Goal: Task Accomplishment & Management: Manage account settings

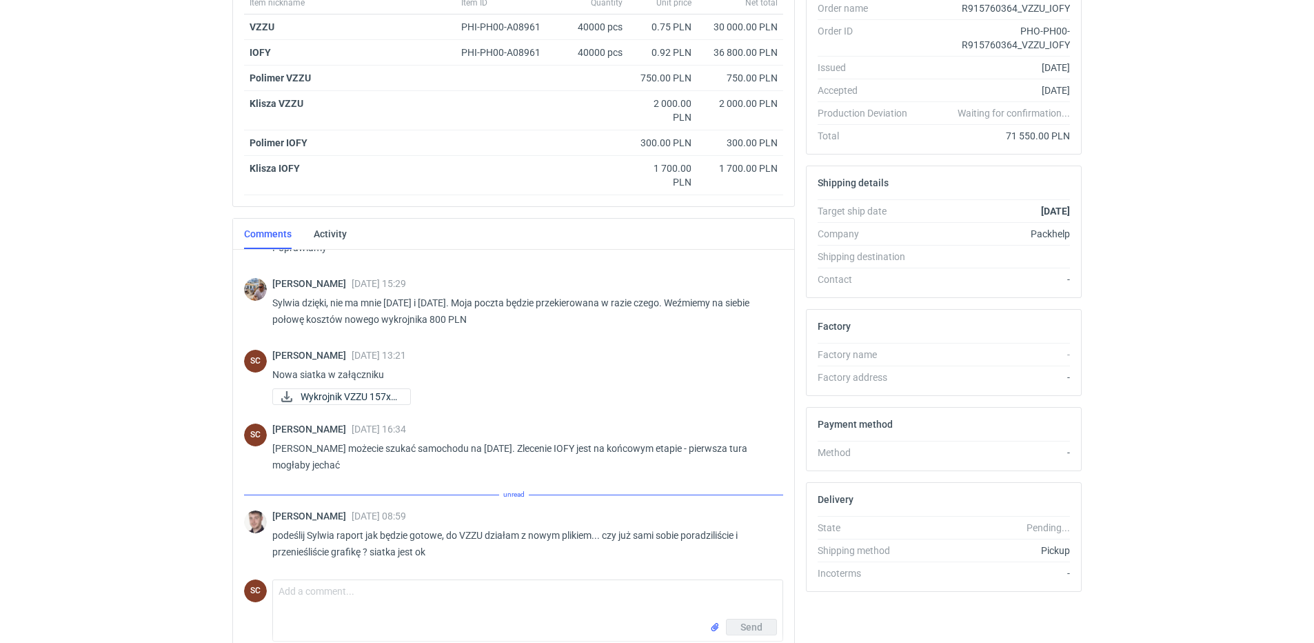
scroll to position [1131, 0]
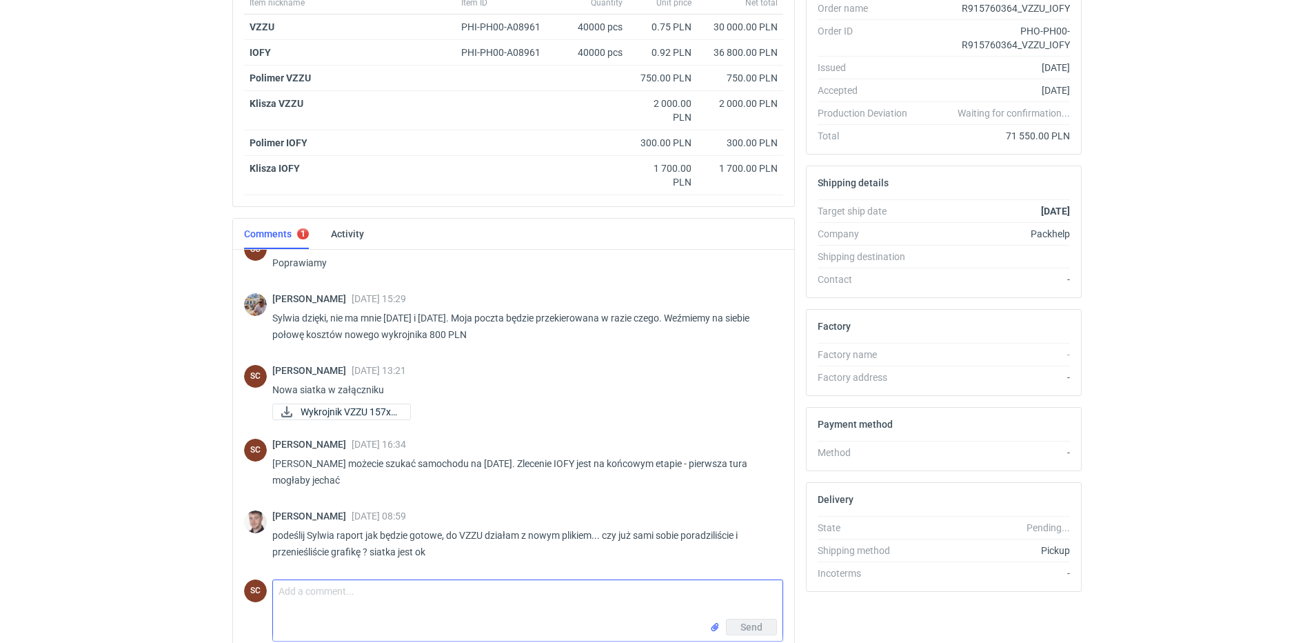
click at [366, 592] on textarea "Comment message" at bounding box center [528, 599] width 510 height 39
type textarea "[PERSON_NAME] zrobimy podczas produkcji, wyślę zdjęcie pierwszego opakowania"
click at [753, 623] on span "Send" at bounding box center [752, 627] width 22 height 10
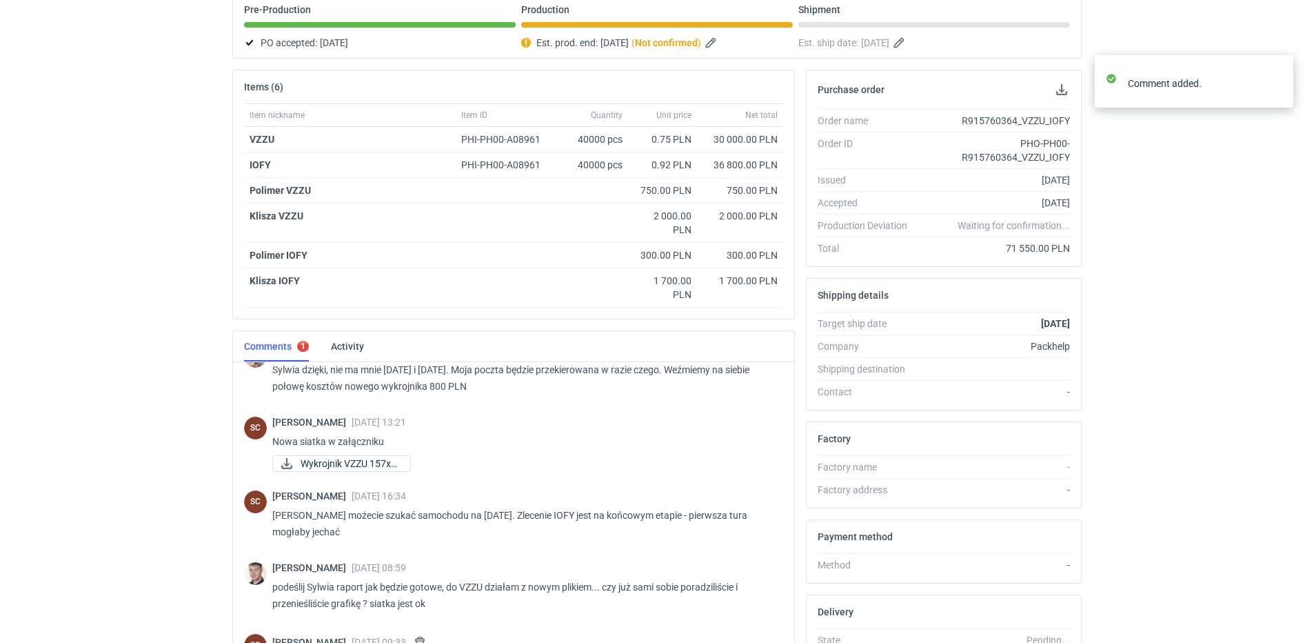
scroll to position [0, 0]
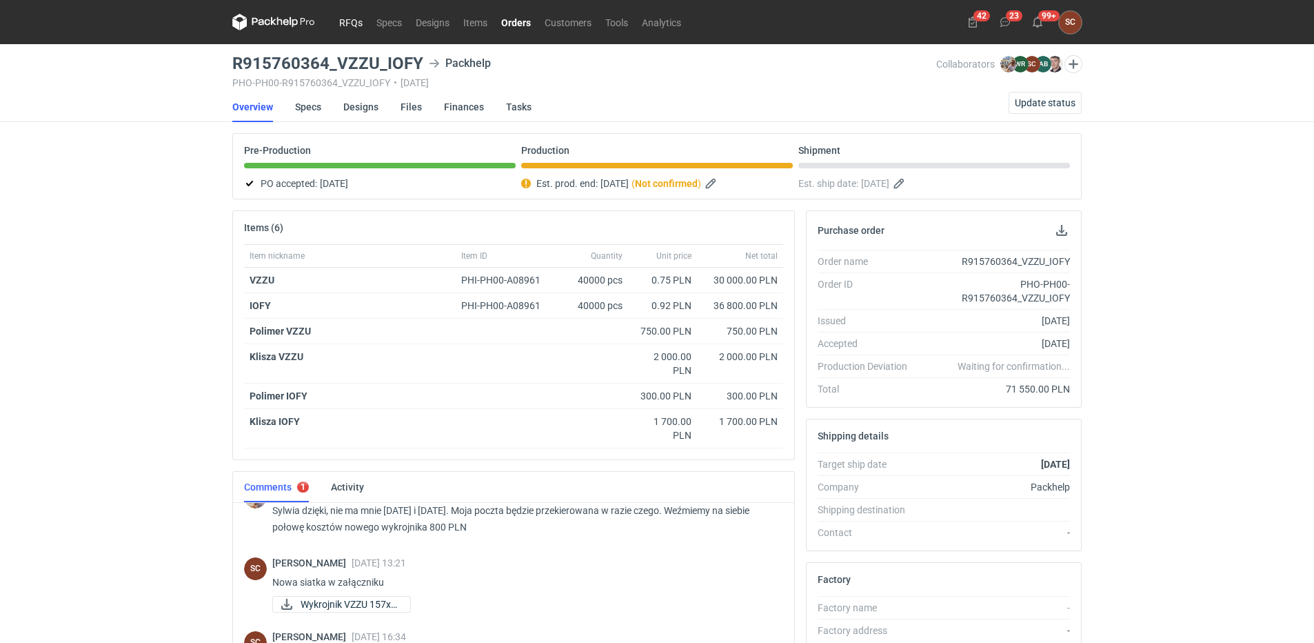
click at [357, 23] on link "RFQs" at bounding box center [350, 22] width 37 height 17
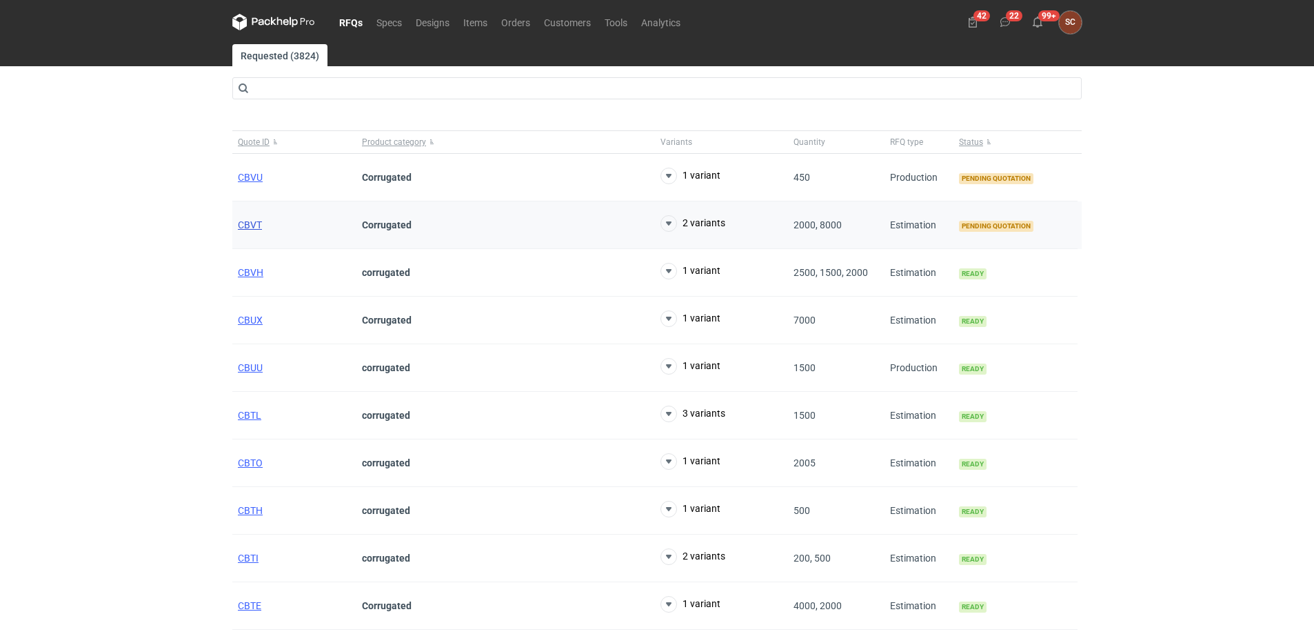
click at [242, 224] on span "CBVT" at bounding box center [250, 224] width 24 height 11
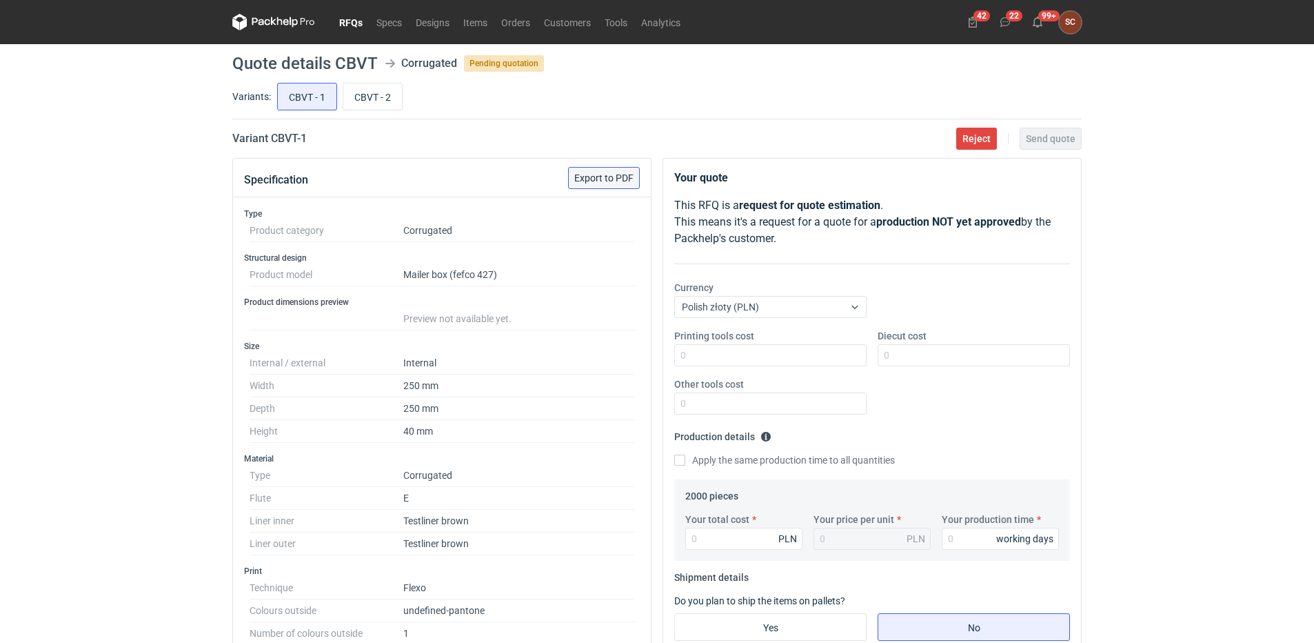
click at [580, 177] on span "Export to PDF" at bounding box center [603, 178] width 59 height 10
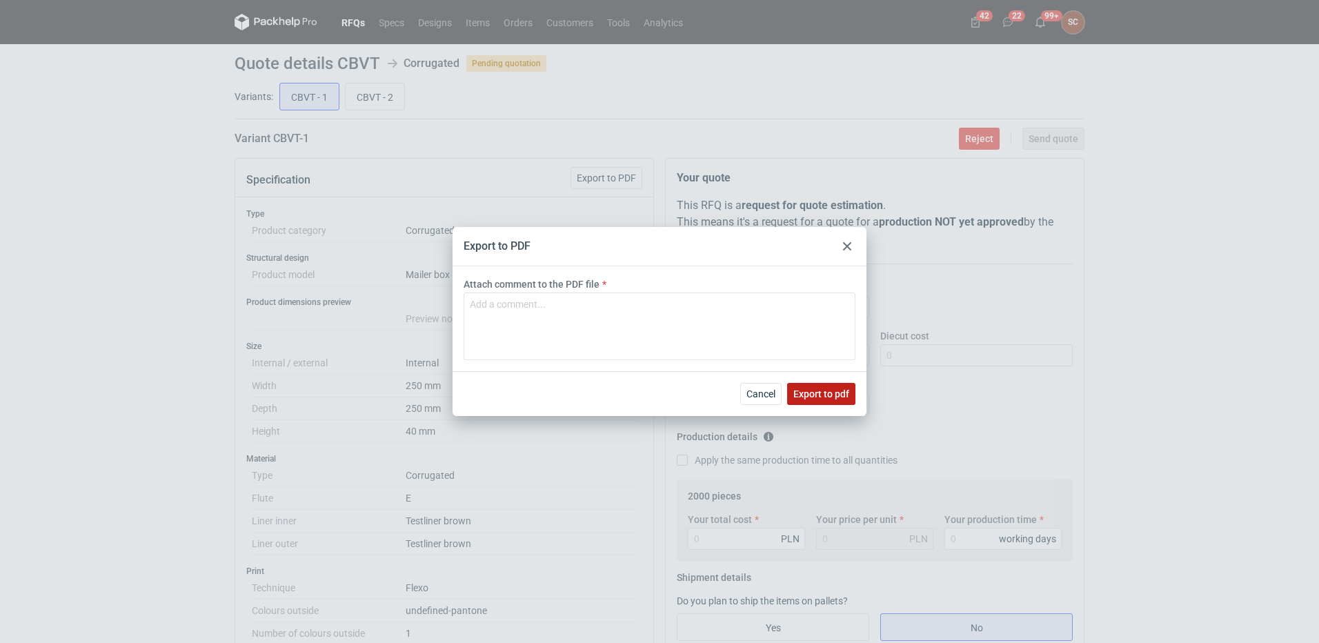
click at [807, 392] on span "Export to pdf" at bounding box center [821, 394] width 56 height 10
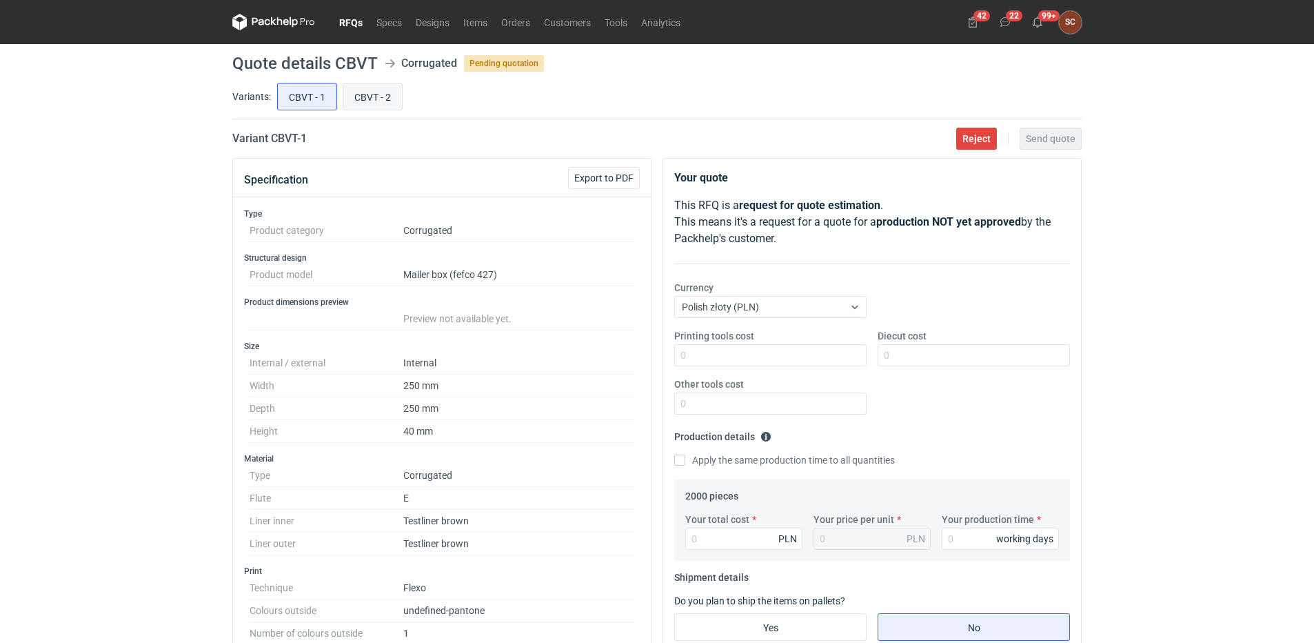
click at [388, 97] on input "CBVT - 2" at bounding box center [372, 96] width 59 height 26
radio input "true"
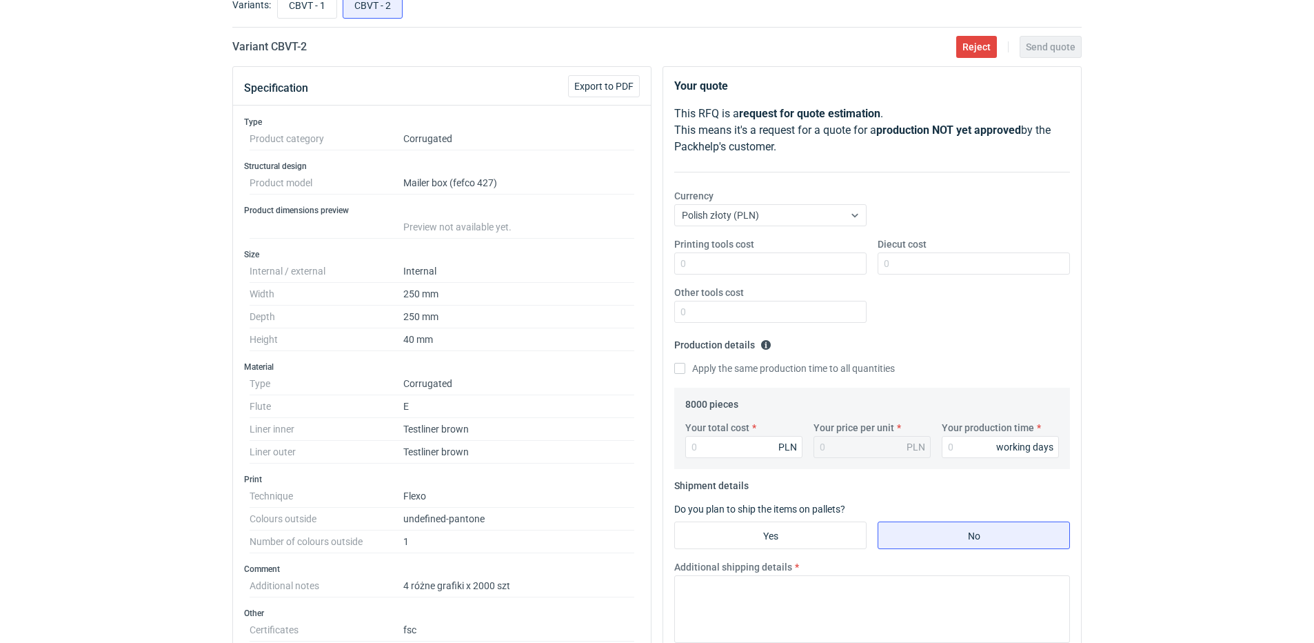
scroll to position [69, 0]
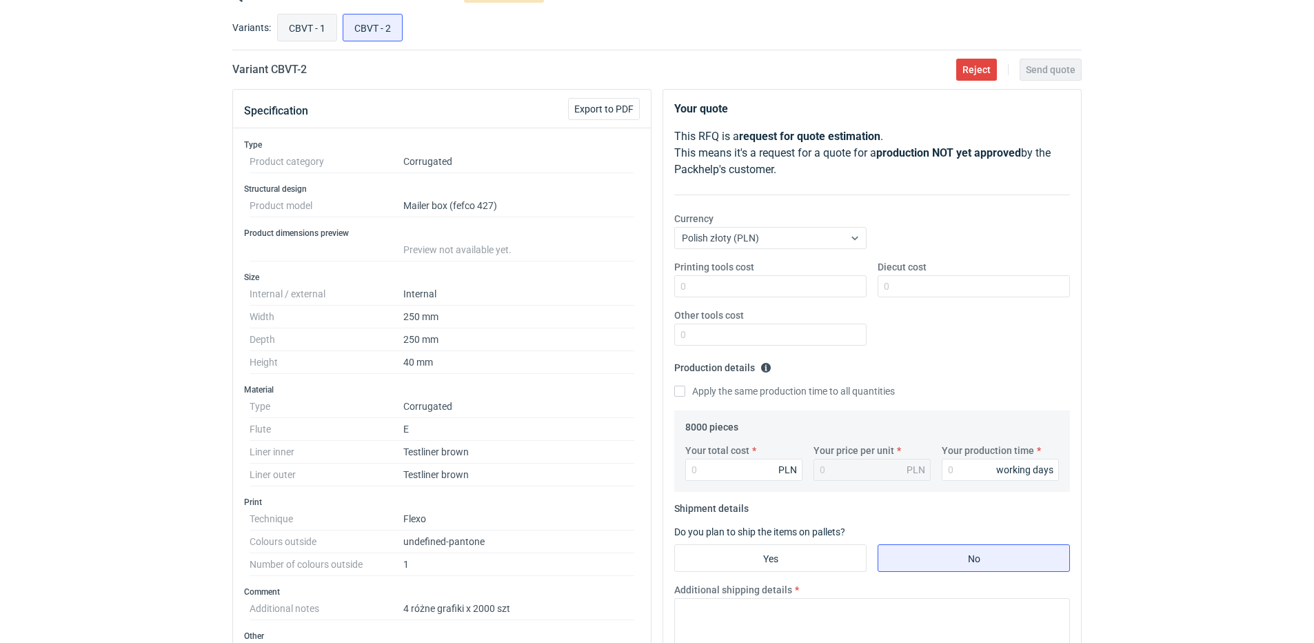
click at [283, 28] on input "CBVT - 1" at bounding box center [307, 27] width 59 height 26
radio input "true"
